Goal: Information Seeking & Learning: Understand process/instructions

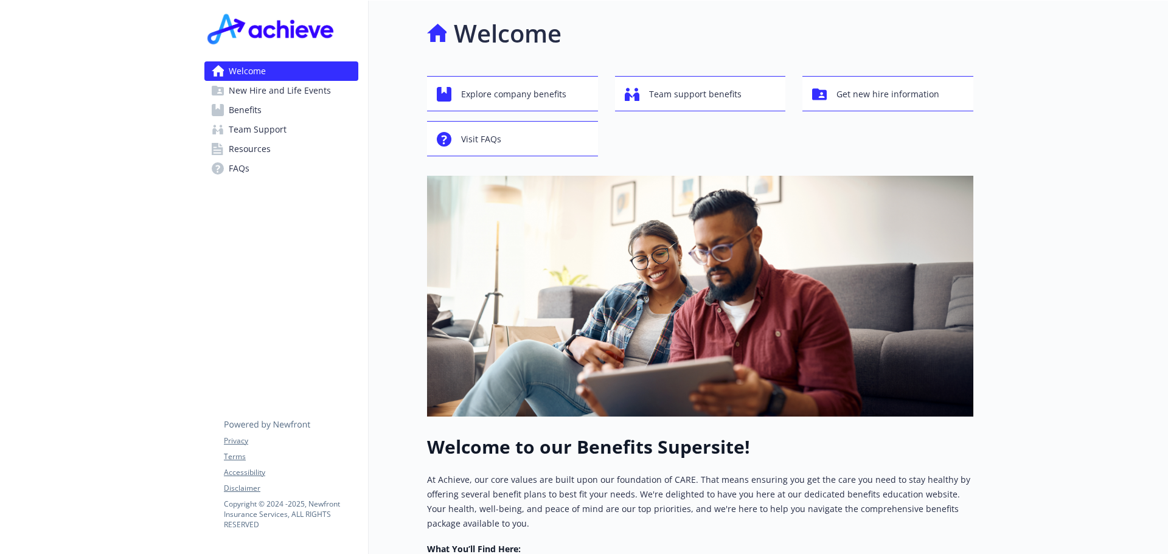
click at [348, 113] on link "Benefits" at bounding box center [281, 109] width 154 height 19
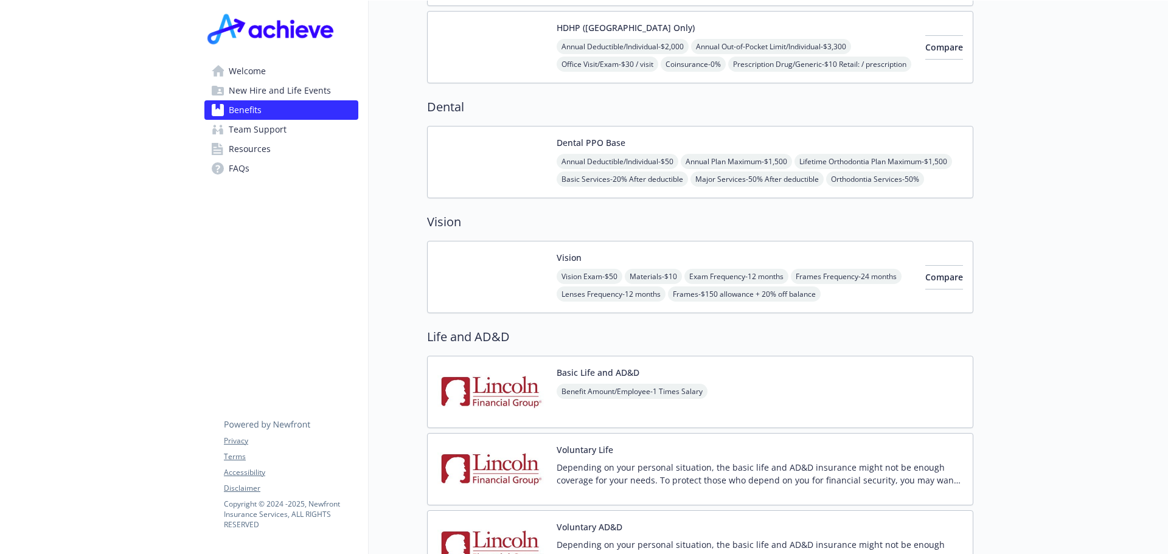
scroll to position [608, 0]
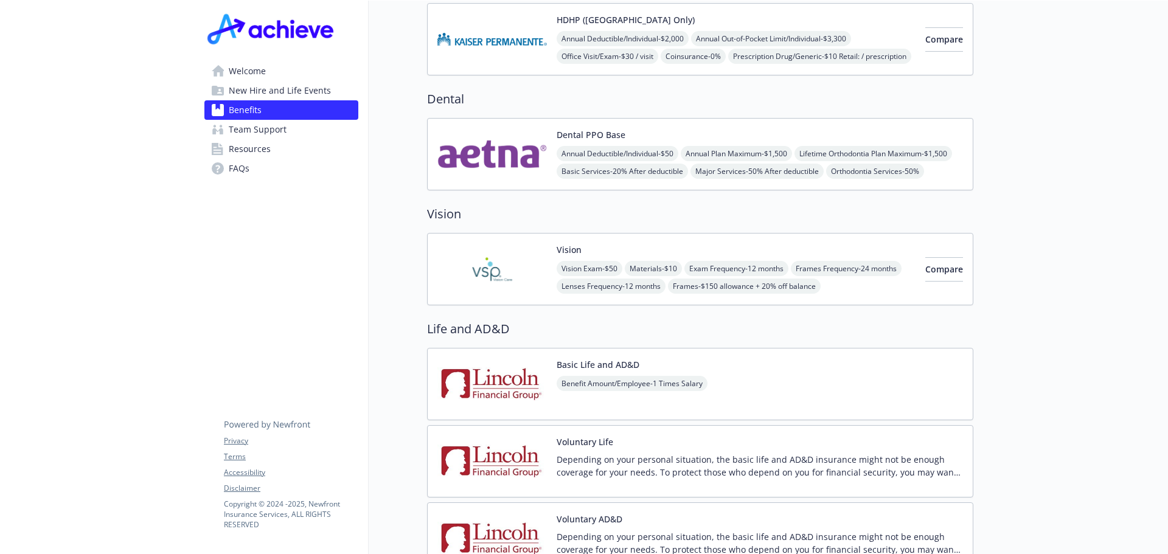
click at [524, 252] on img at bounding box center [491, 269] width 109 height 52
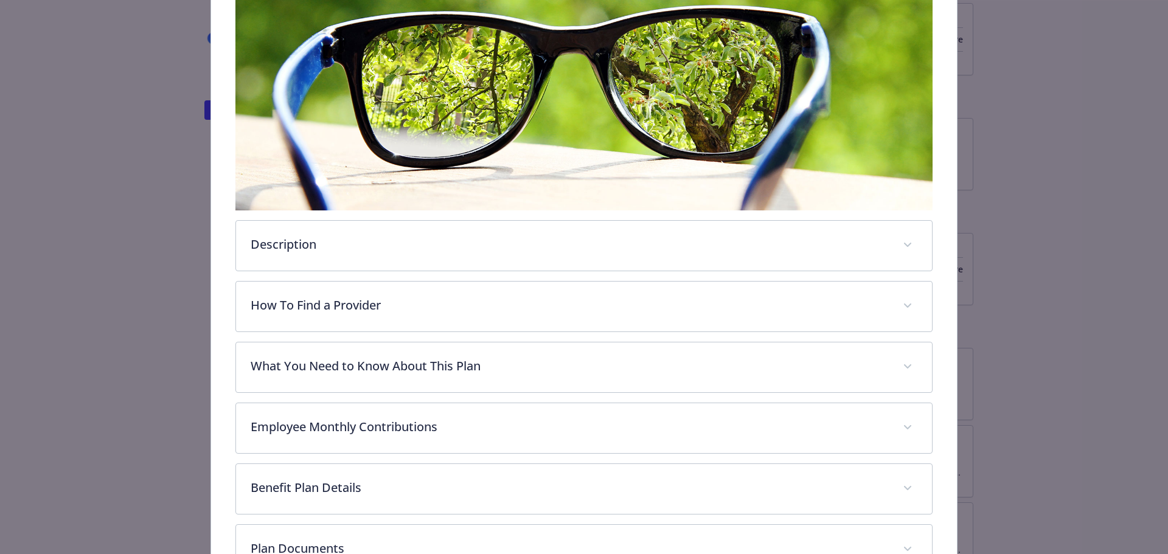
scroll to position [219, 0]
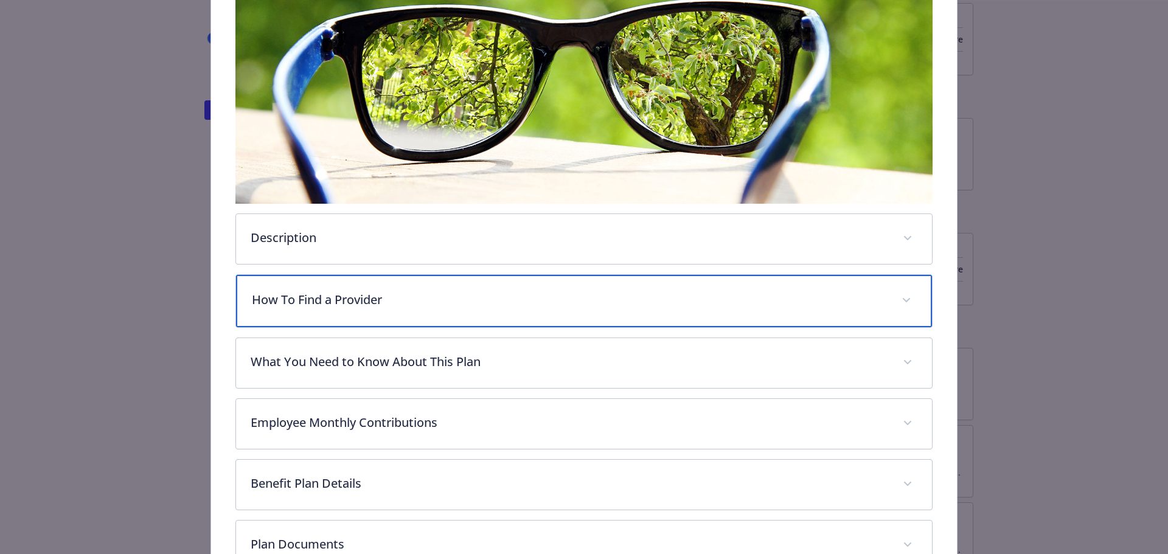
click at [525, 317] on div "How To Find a Provider" at bounding box center [584, 301] width 696 height 52
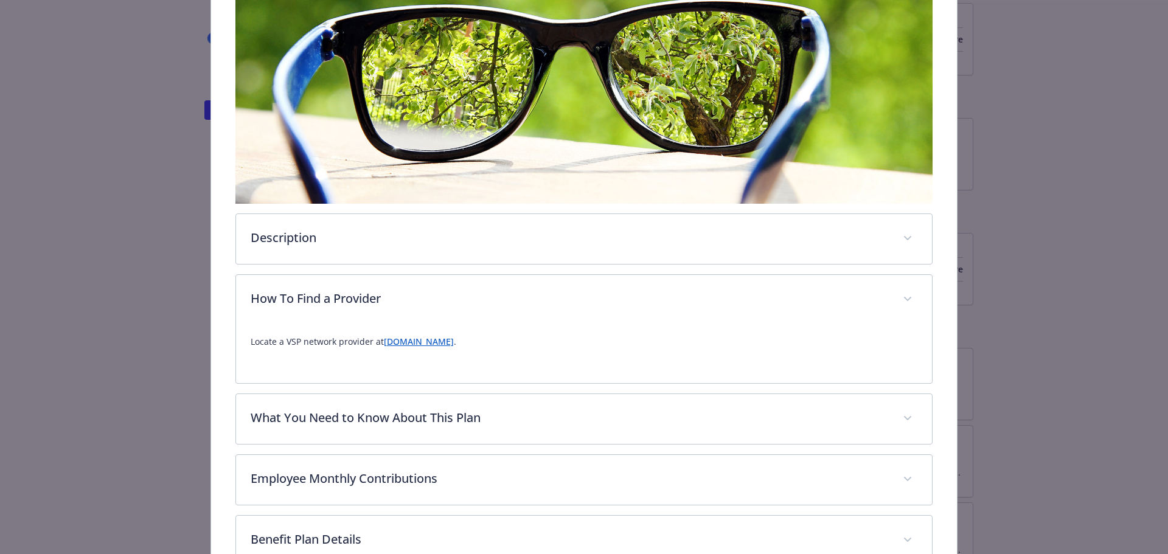
click at [409, 346] on p "Locate a VSP network provider at [DOMAIN_NAME] ." at bounding box center [584, 341] width 667 height 15
click at [407, 339] on link "[DOMAIN_NAME]" at bounding box center [419, 342] width 70 height 12
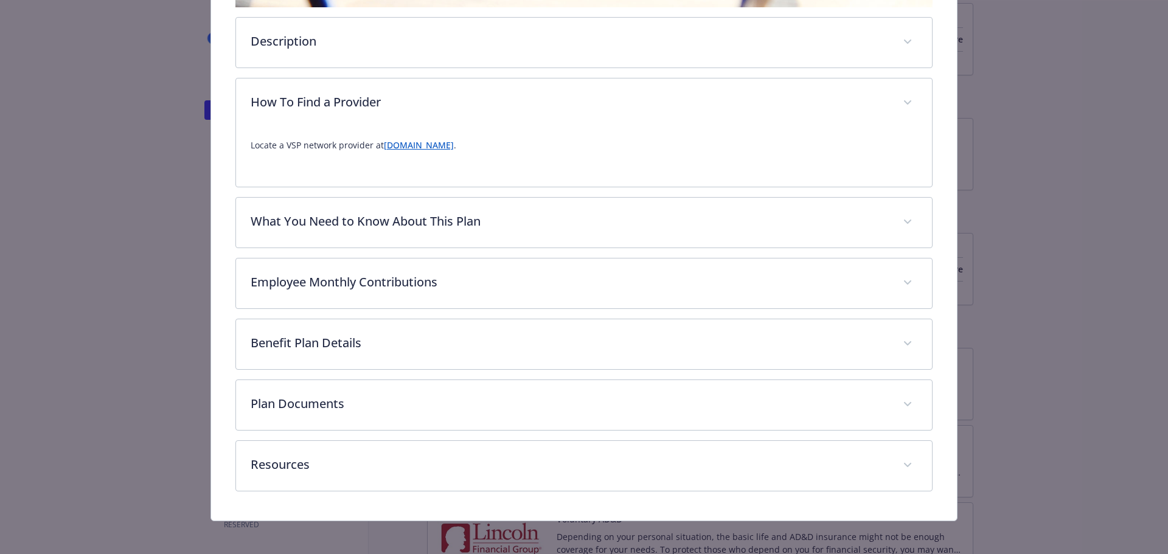
scroll to position [420, 0]
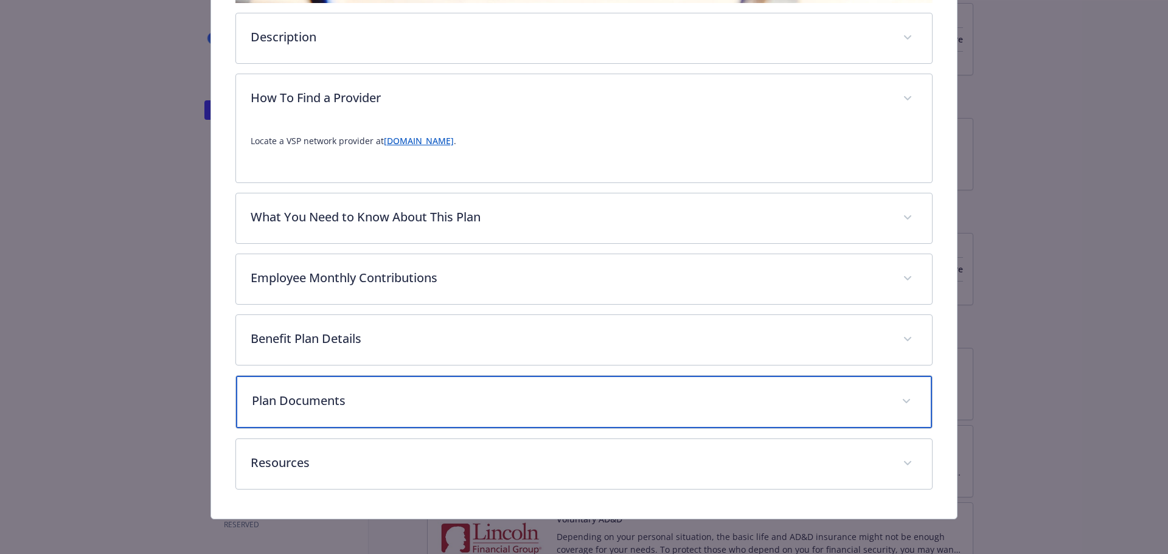
click at [711, 393] on p "Plan Documents" at bounding box center [570, 401] width 636 height 18
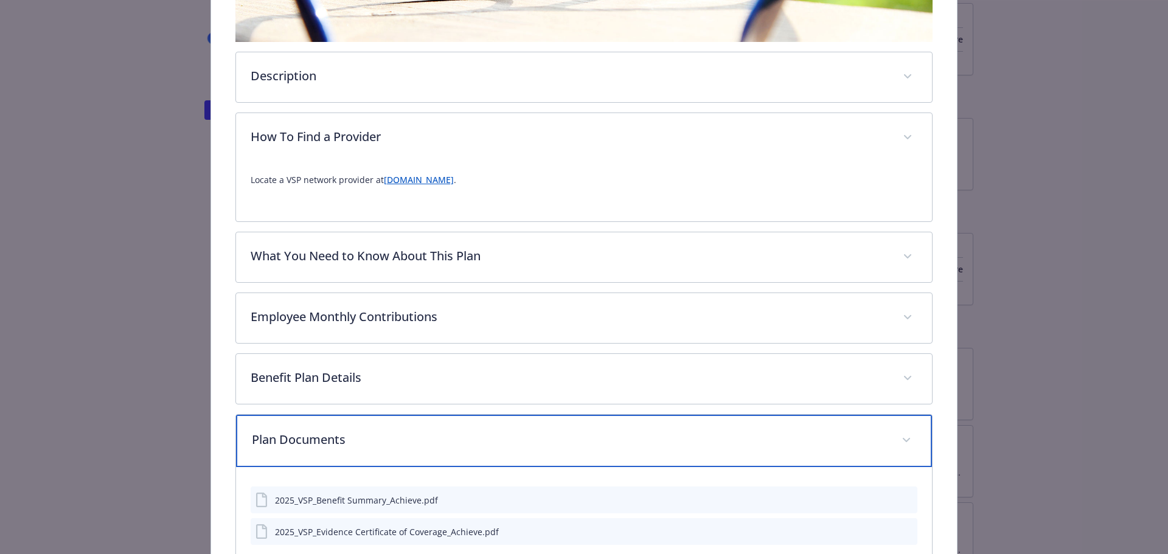
scroll to position [359, 0]
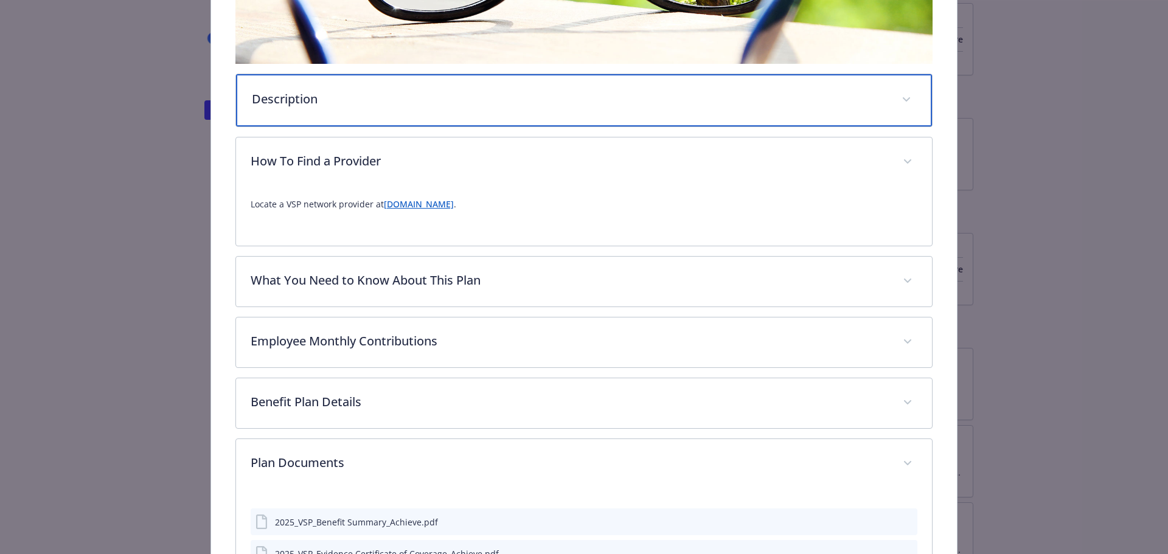
click at [503, 111] on div "Description" at bounding box center [584, 100] width 696 height 52
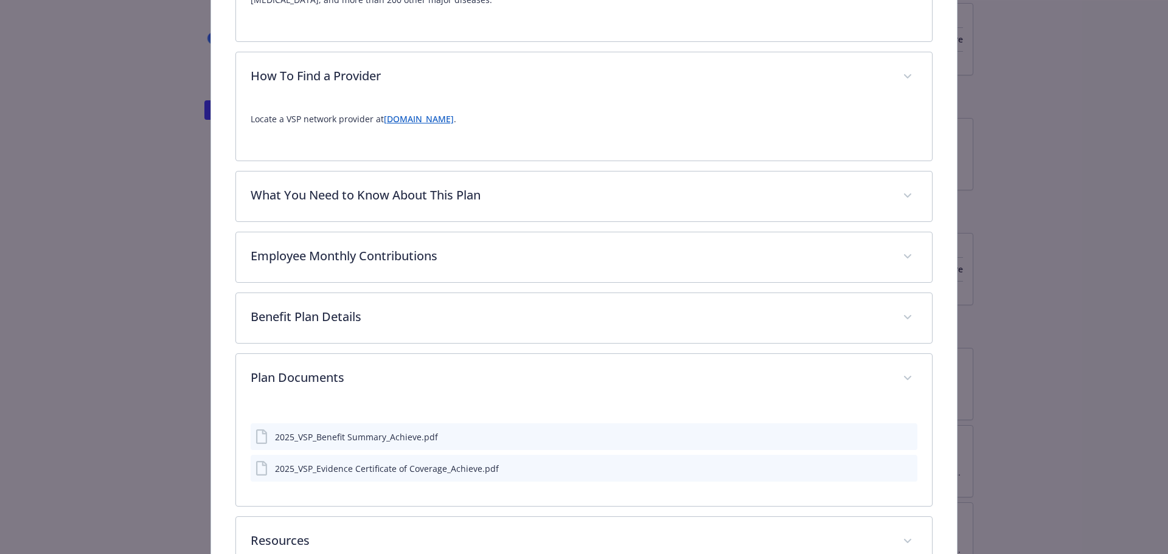
scroll to position [602, 0]
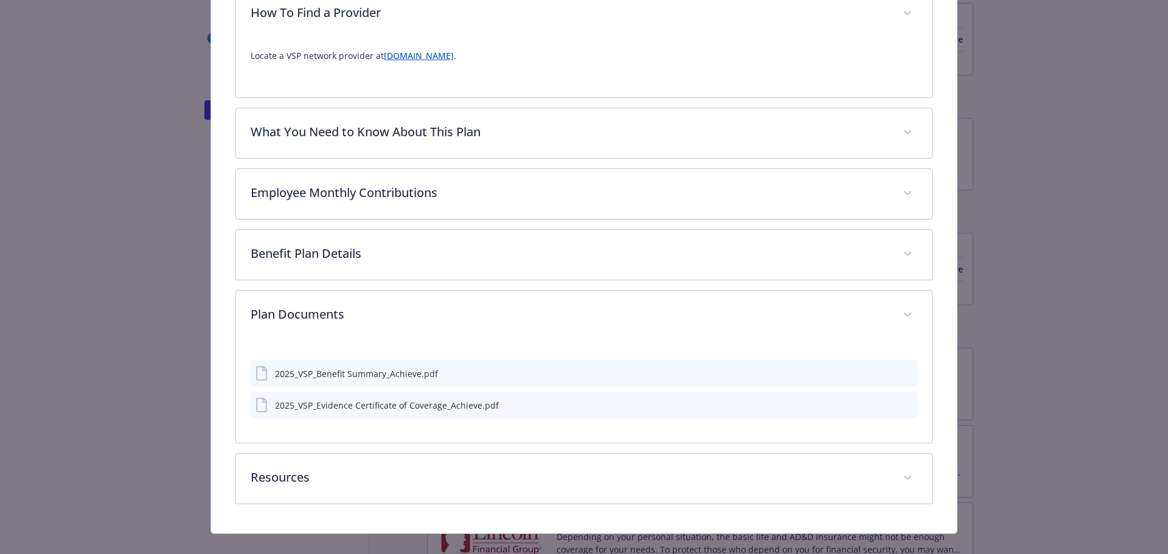
click at [904, 375] on icon "preview file" at bounding box center [905, 373] width 11 height 9
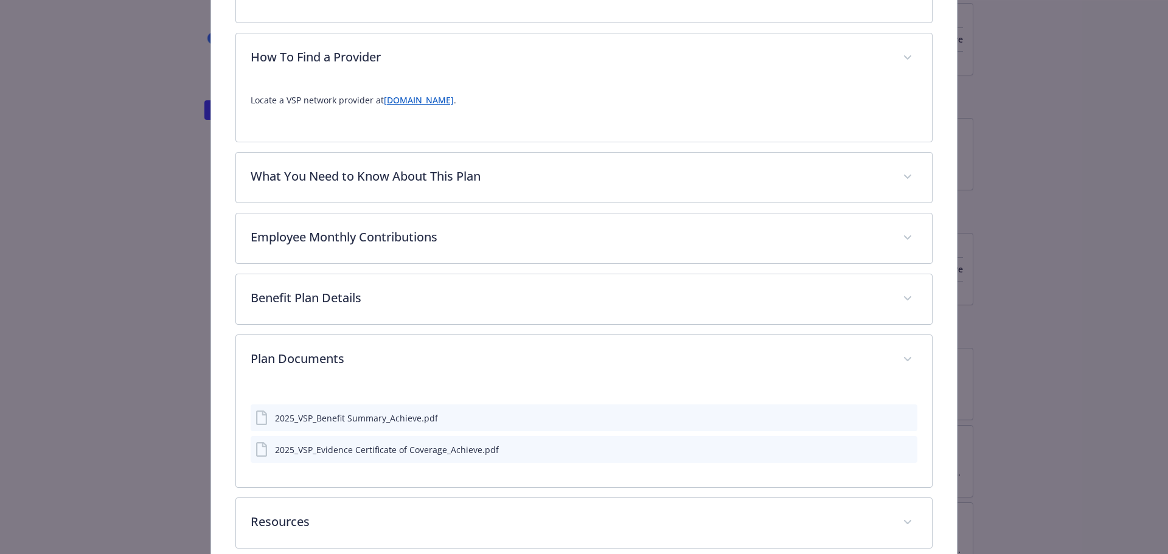
scroll to position [539, 0]
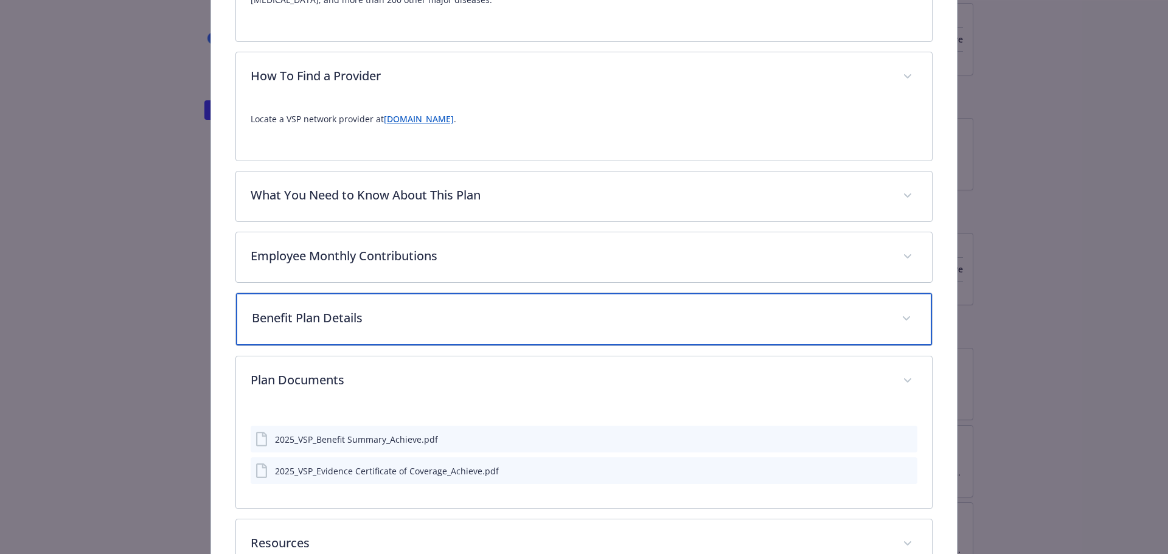
click at [536, 324] on p "Benefit Plan Details" at bounding box center [570, 318] width 636 height 18
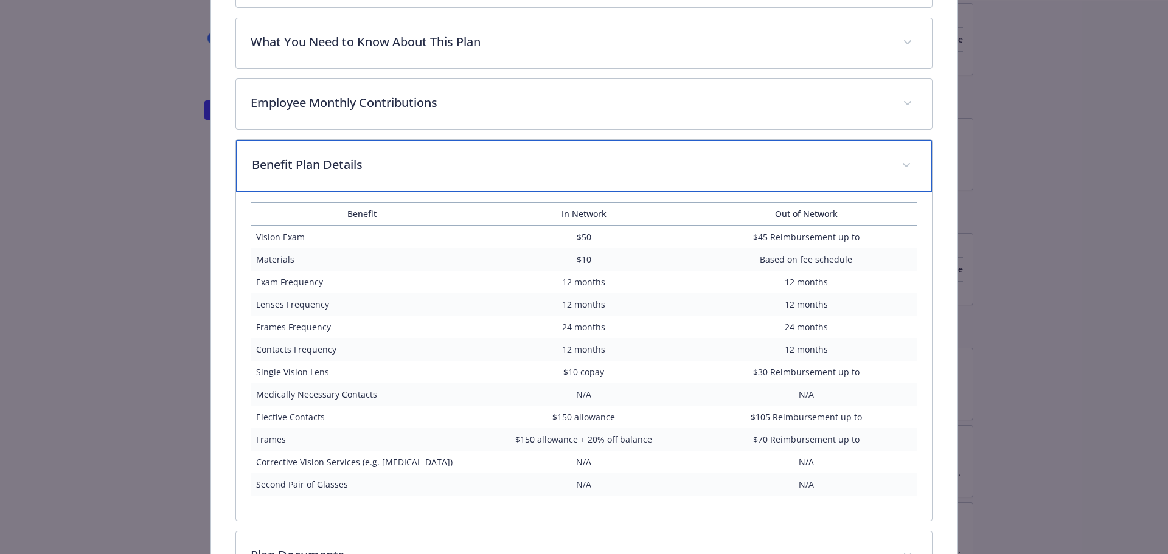
scroll to position [721, 0]
